Goal: Book appointment/travel/reservation

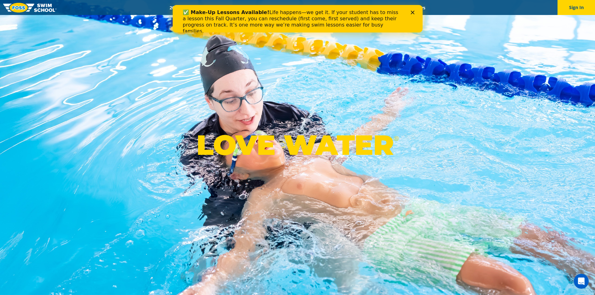
click at [411, 11] on icon "Close" at bounding box center [413, 13] width 4 height 4
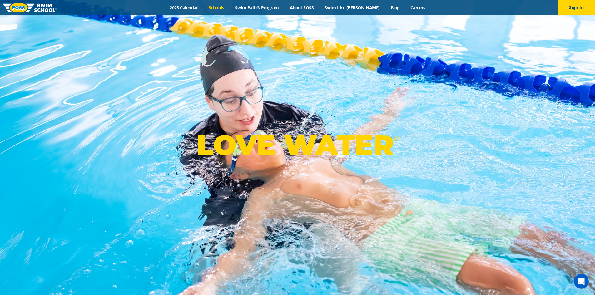
click at [229, 7] on link "Schools" at bounding box center [216, 8] width 26 height 6
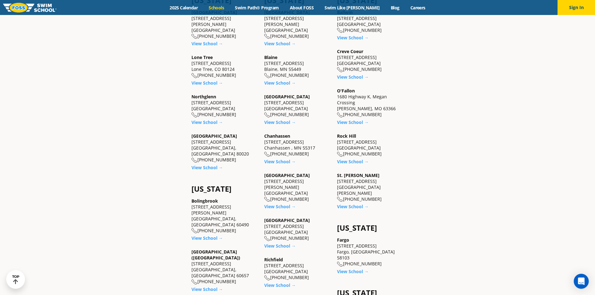
scroll to position [281, 0]
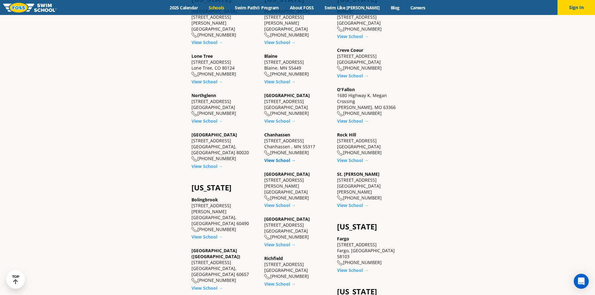
click at [287, 159] on link "View School →" at bounding box center [280, 160] width 32 height 6
